Goal: Check status

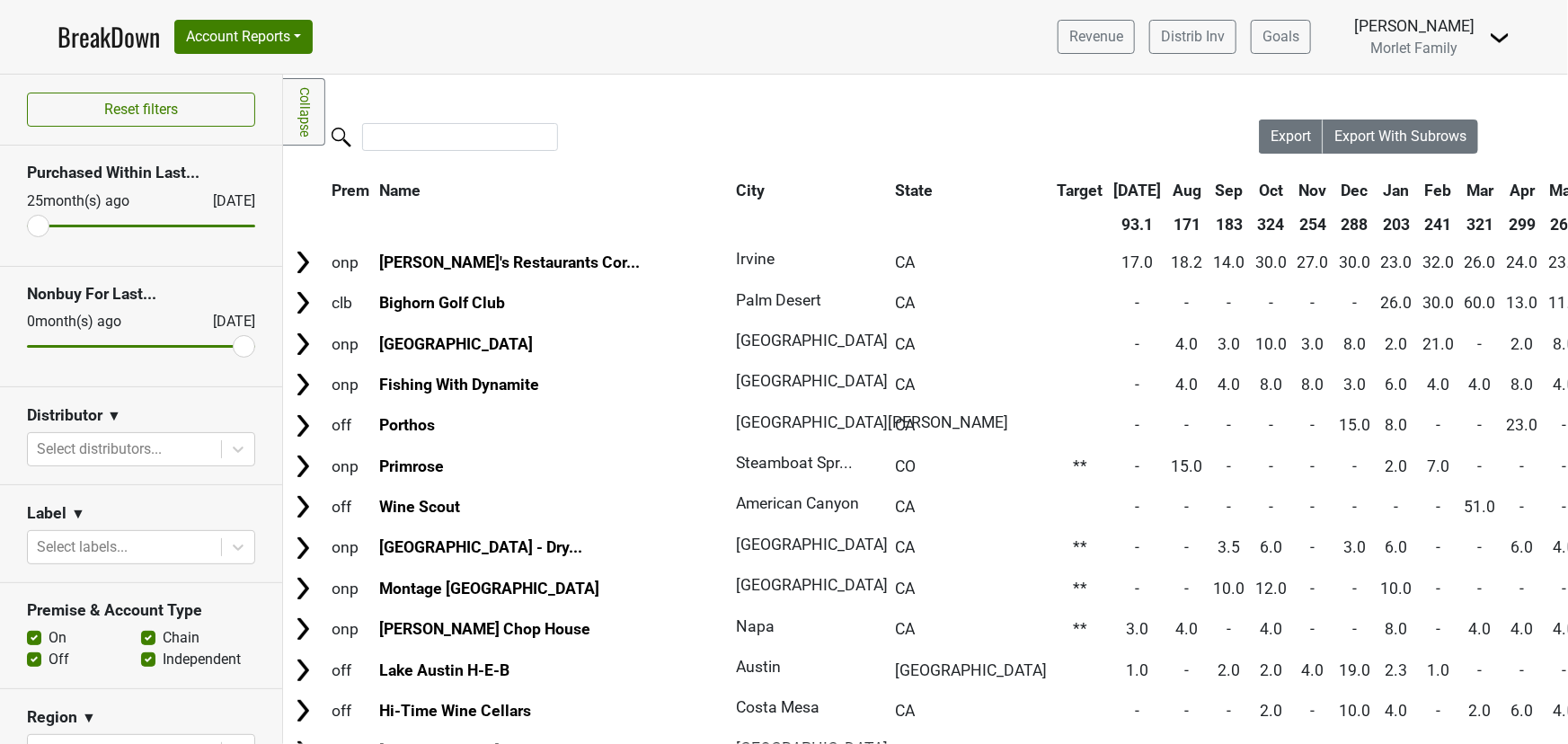
click at [116, 29] on link "BreakDown" at bounding box center [109, 37] width 103 height 37
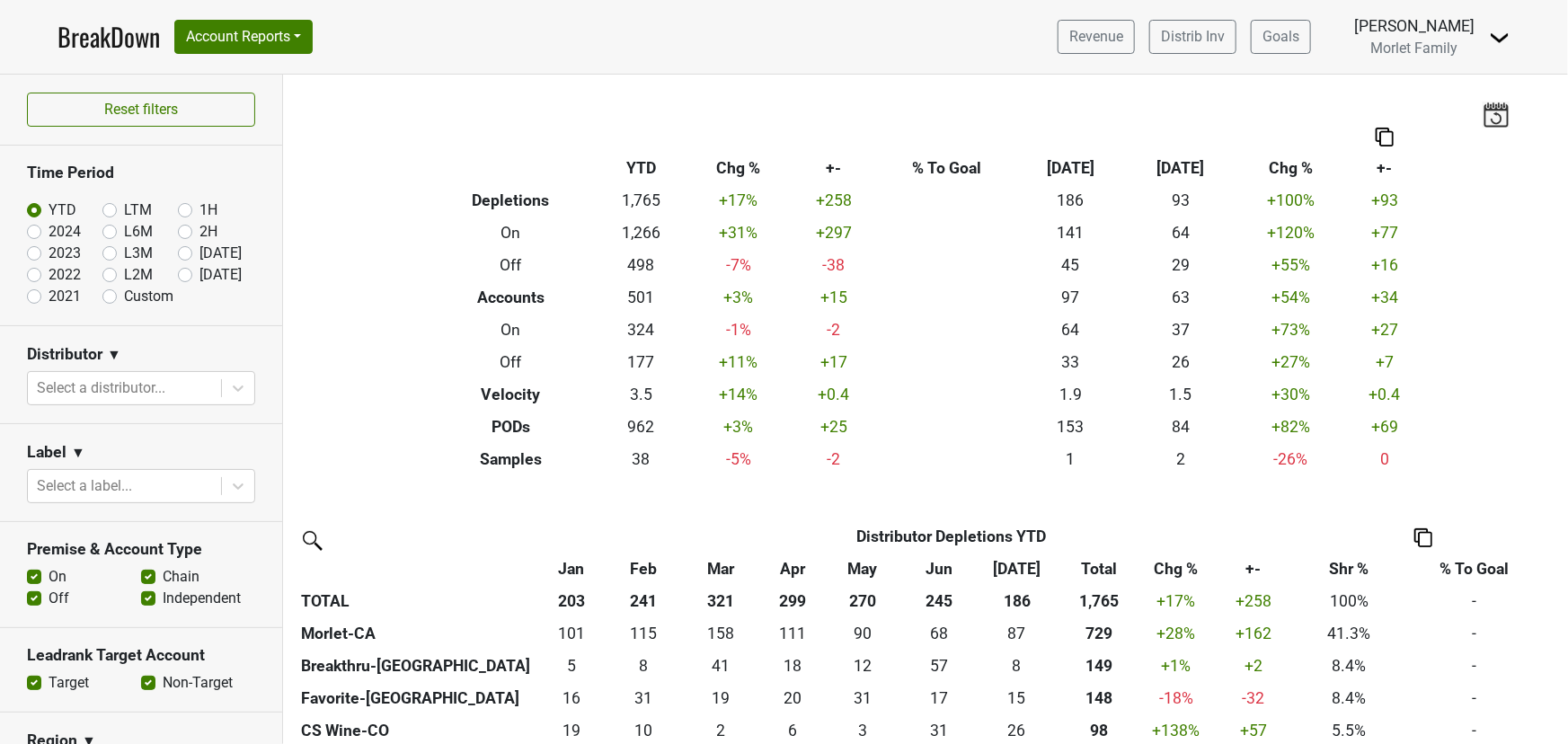
click at [48, 229] on label "2024" at bounding box center [64, 232] width 33 height 21
click at [35, 229] on input "2024" at bounding box center [62, 230] width 72 height 18
radio input "true"
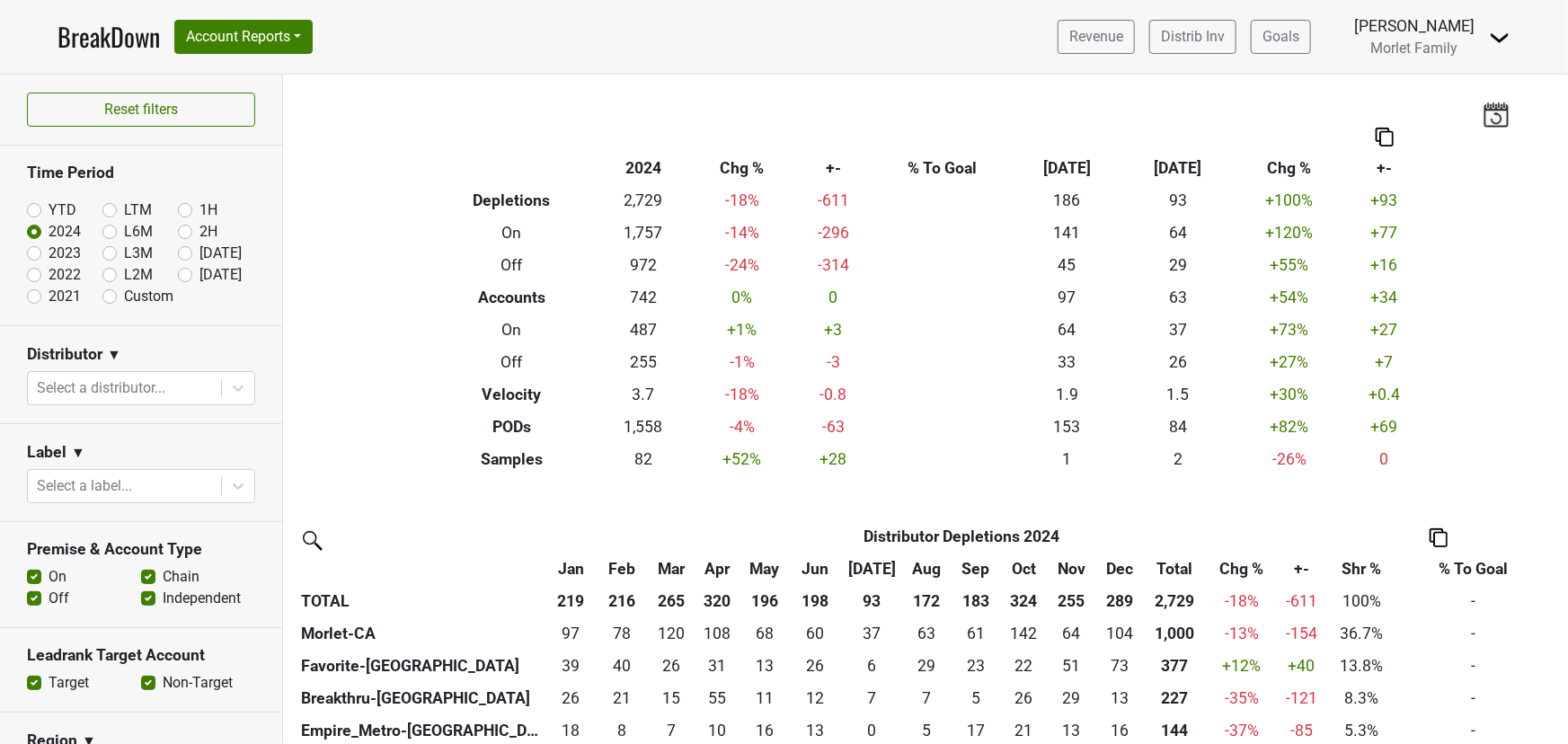
click at [48, 209] on label "YTD" at bounding box center [62, 210] width 28 height 21
click at [35, 209] on input "YTD" at bounding box center [62, 208] width 72 height 18
radio input "true"
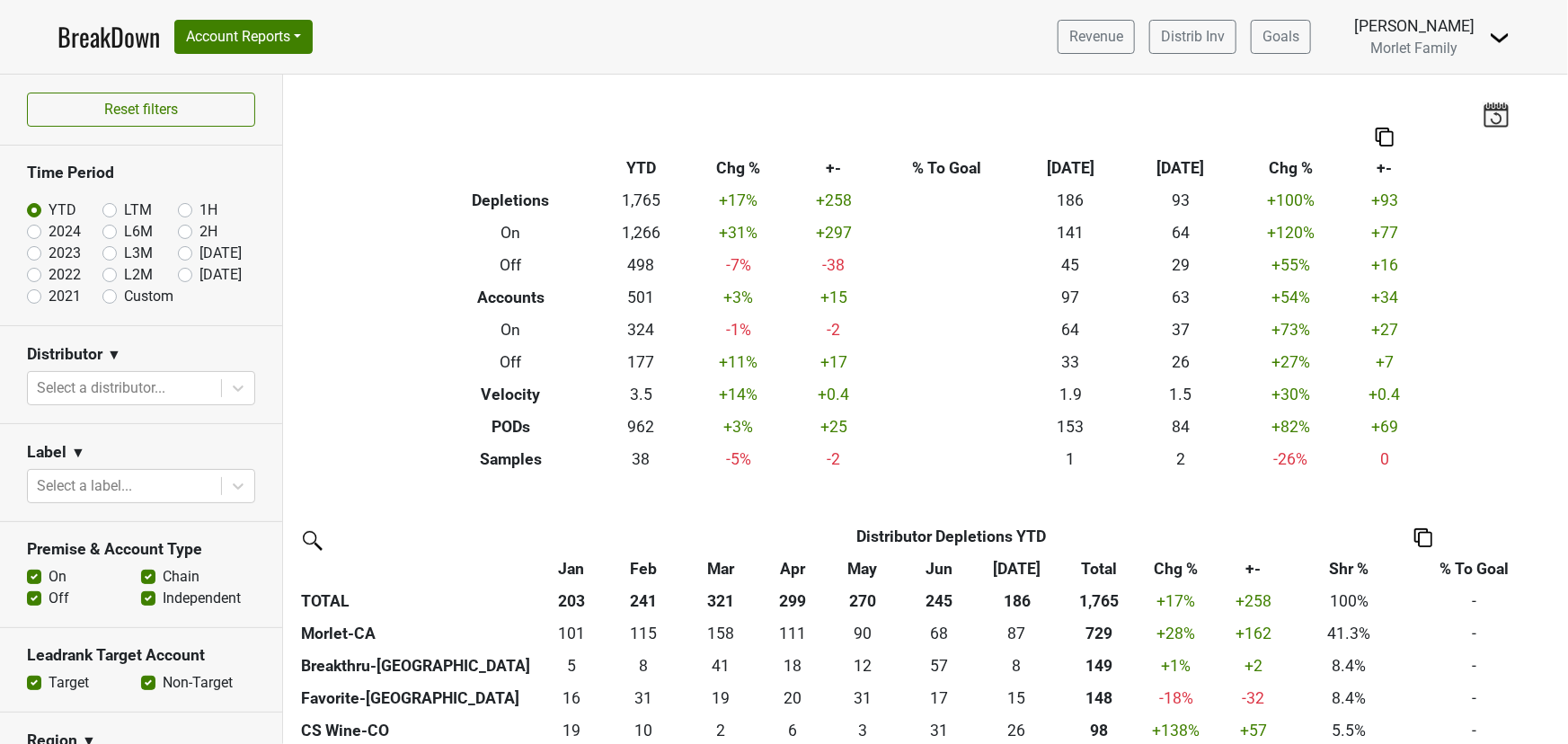
click at [48, 226] on label "2024" at bounding box center [64, 232] width 33 height 21
click at [32, 226] on input "2024" at bounding box center [62, 230] width 72 height 18
radio input "true"
